Goal: Check status

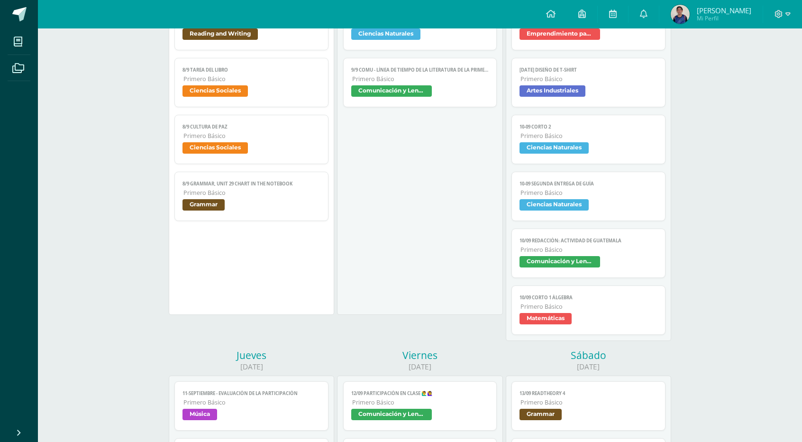
scroll to position [349, 0]
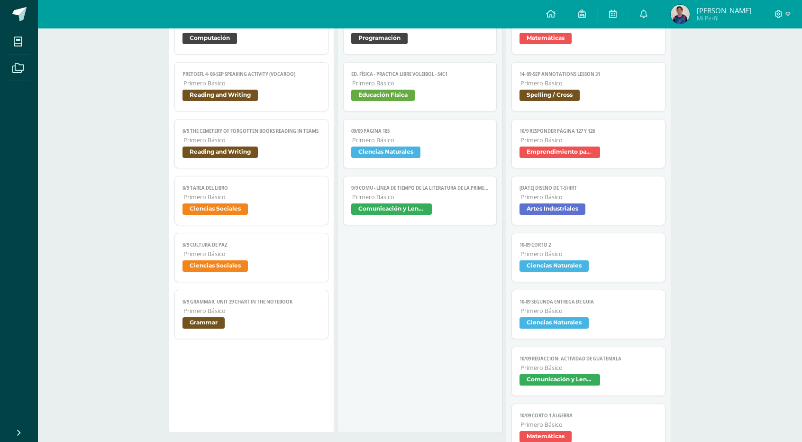
scroll to position [270, 0]
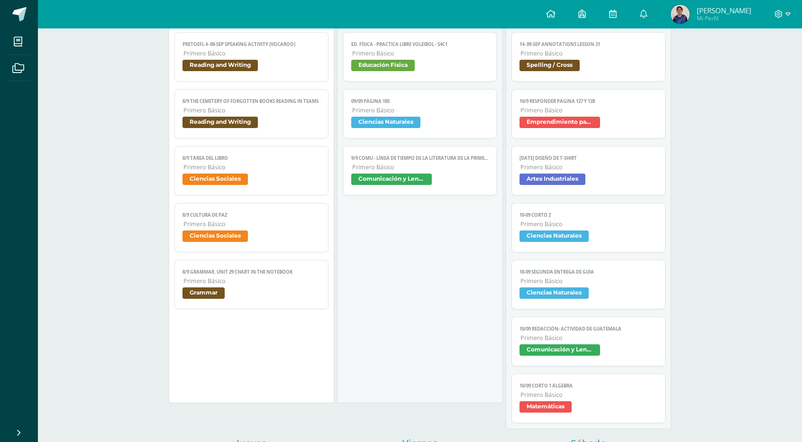
click at [583, 287] on span "Ciencias Naturales" at bounding box center [588, 294] width 138 height 14
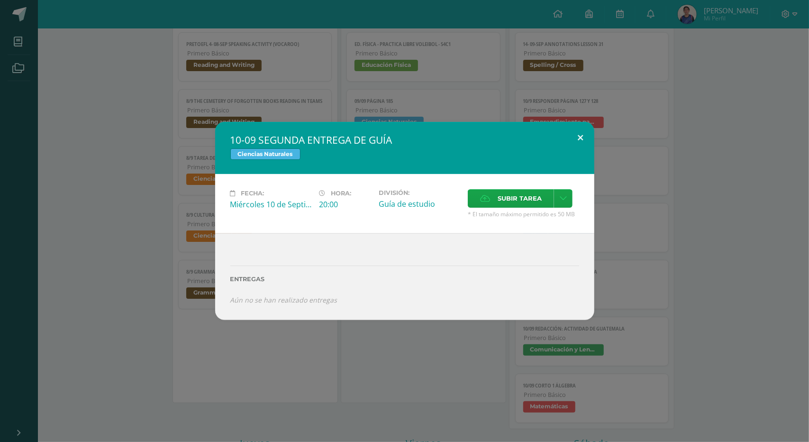
click at [585, 138] on button at bounding box center [580, 138] width 27 height 32
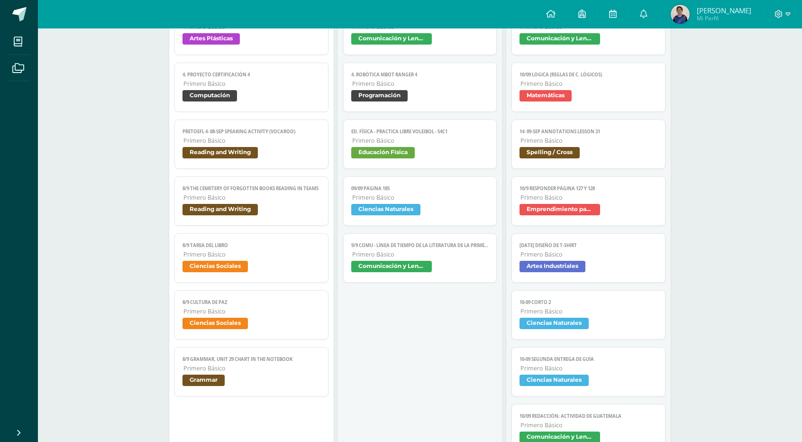
scroll to position [33, 0]
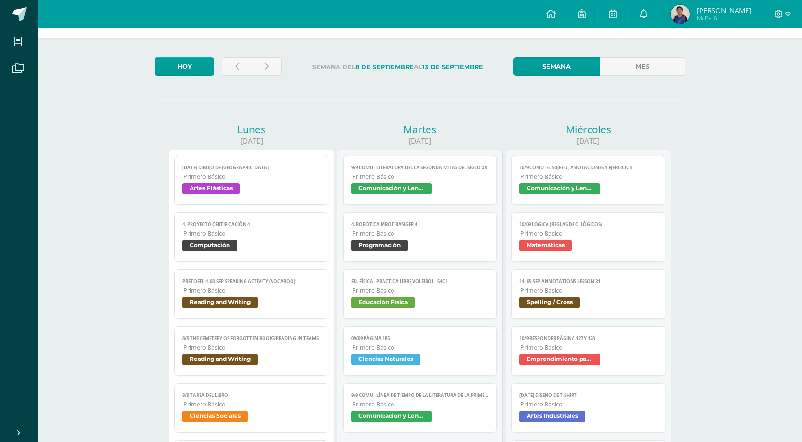
click at [686, 5] on img at bounding box center [680, 14] width 19 height 19
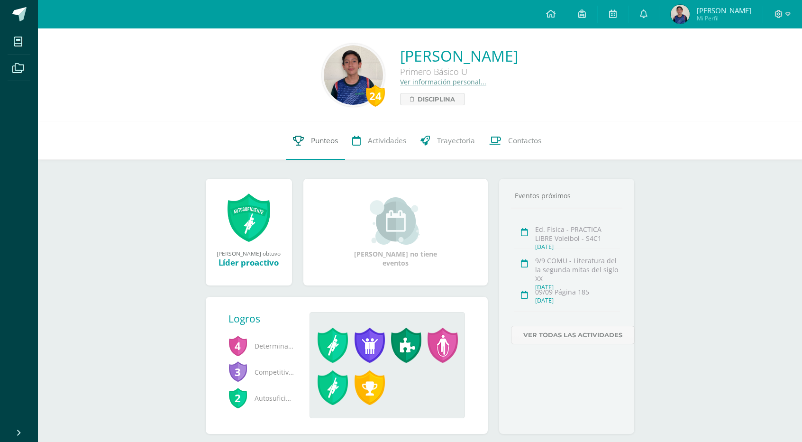
click at [312, 146] on link "Punteos" at bounding box center [315, 141] width 59 height 38
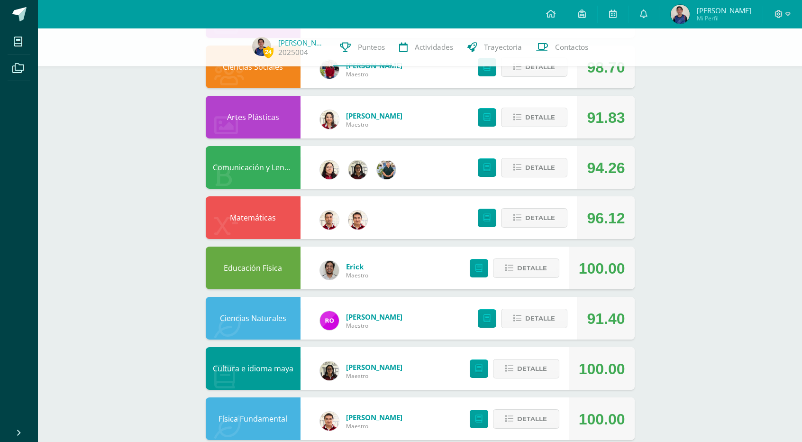
scroll to position [158, 0]
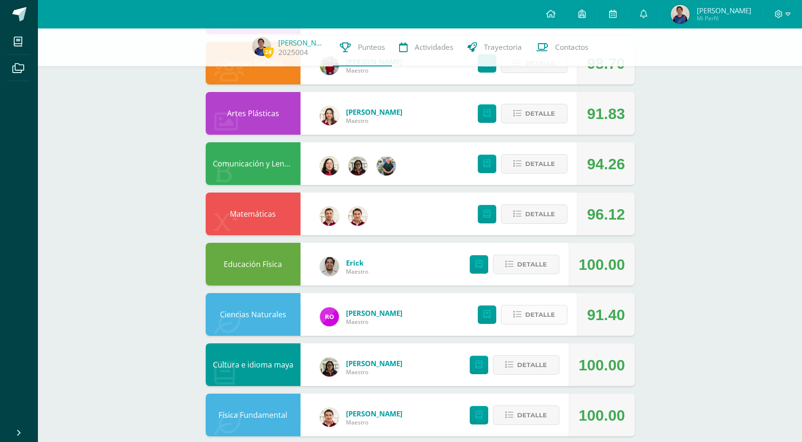
click at [543, 321] on span "Detalle" at bounding box center [540, 315] width 30 height 18
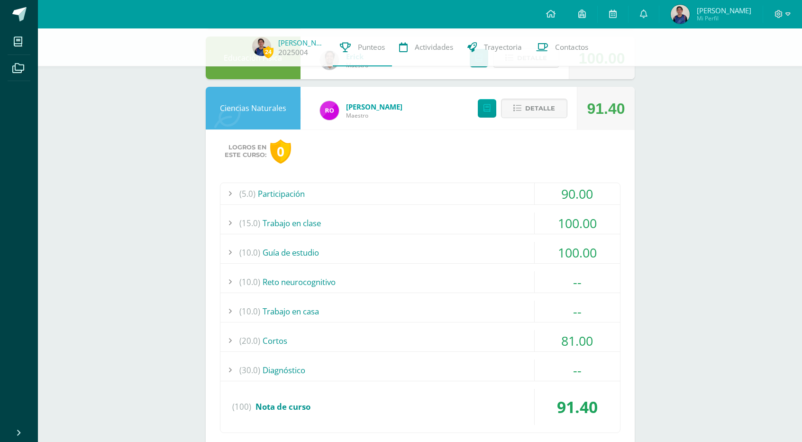
scroll to position [316, 0]
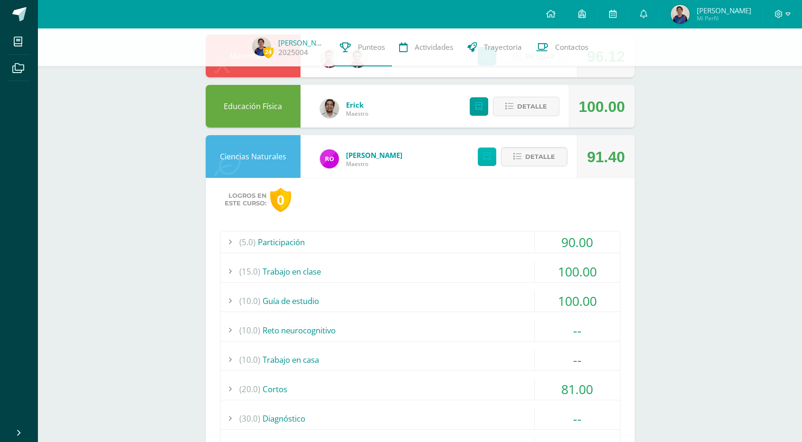
click at [491, 156] on icon at bounding box center [486, 157] width 7 height 8
